Goal: Task Accomplishment & Management: Complete application form

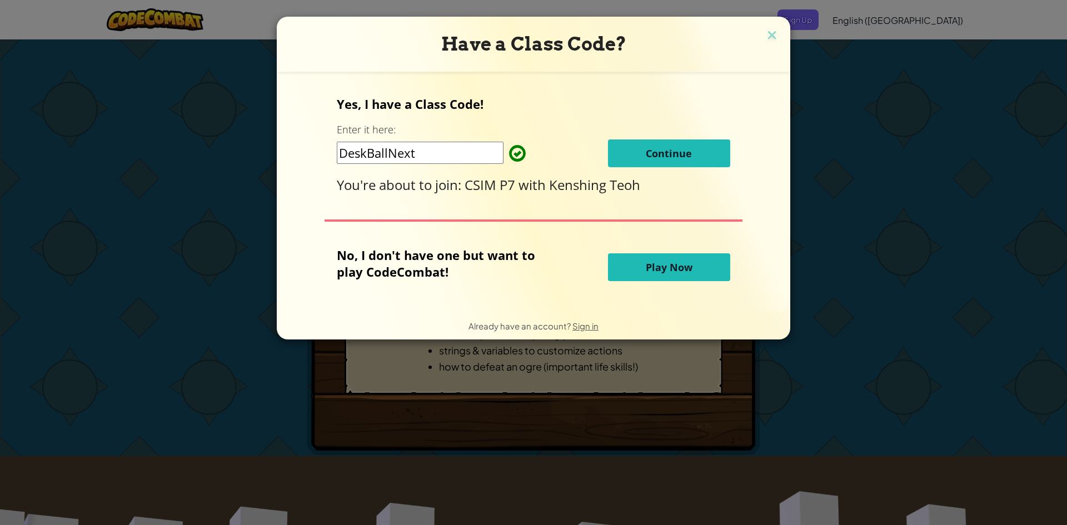
click at [643, 146] on button "Continue" at bounding box center [669, 154] width 122 height 28
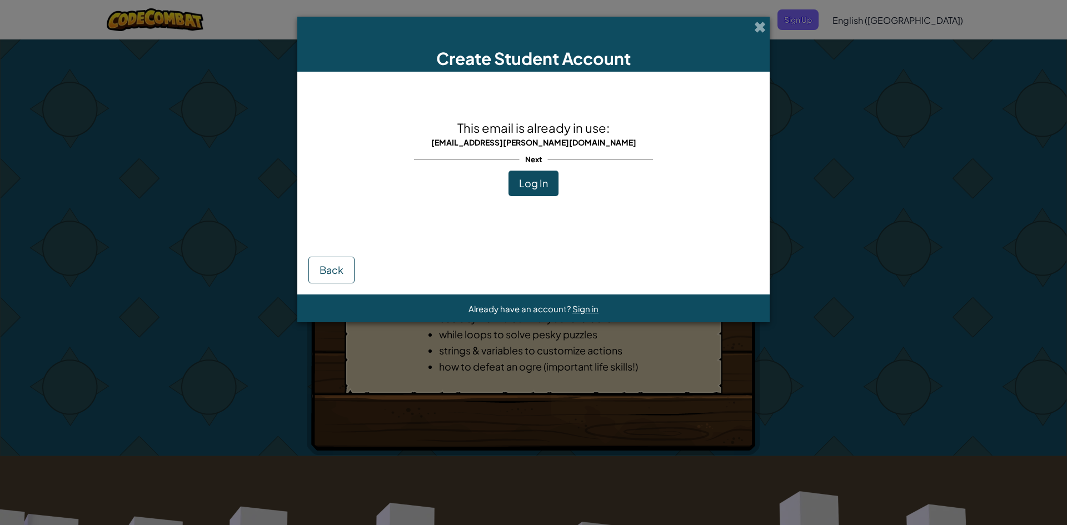
click at [537, 182] on span "Log In" at bounding box center [533, 183] width 29 height 13
